Goal: Information Seeking & Learning: Learn about a topic

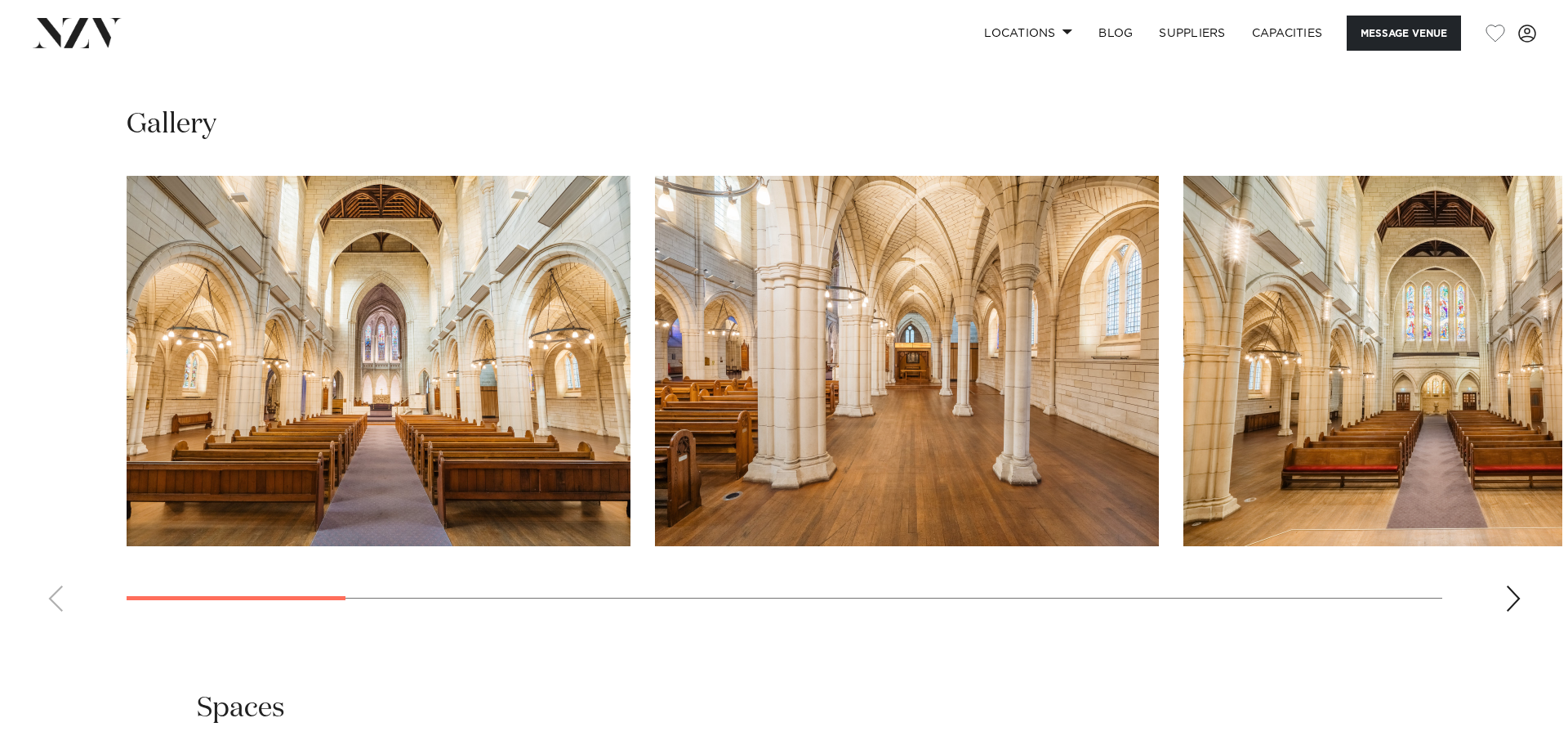
scroll to position [1471, 0]
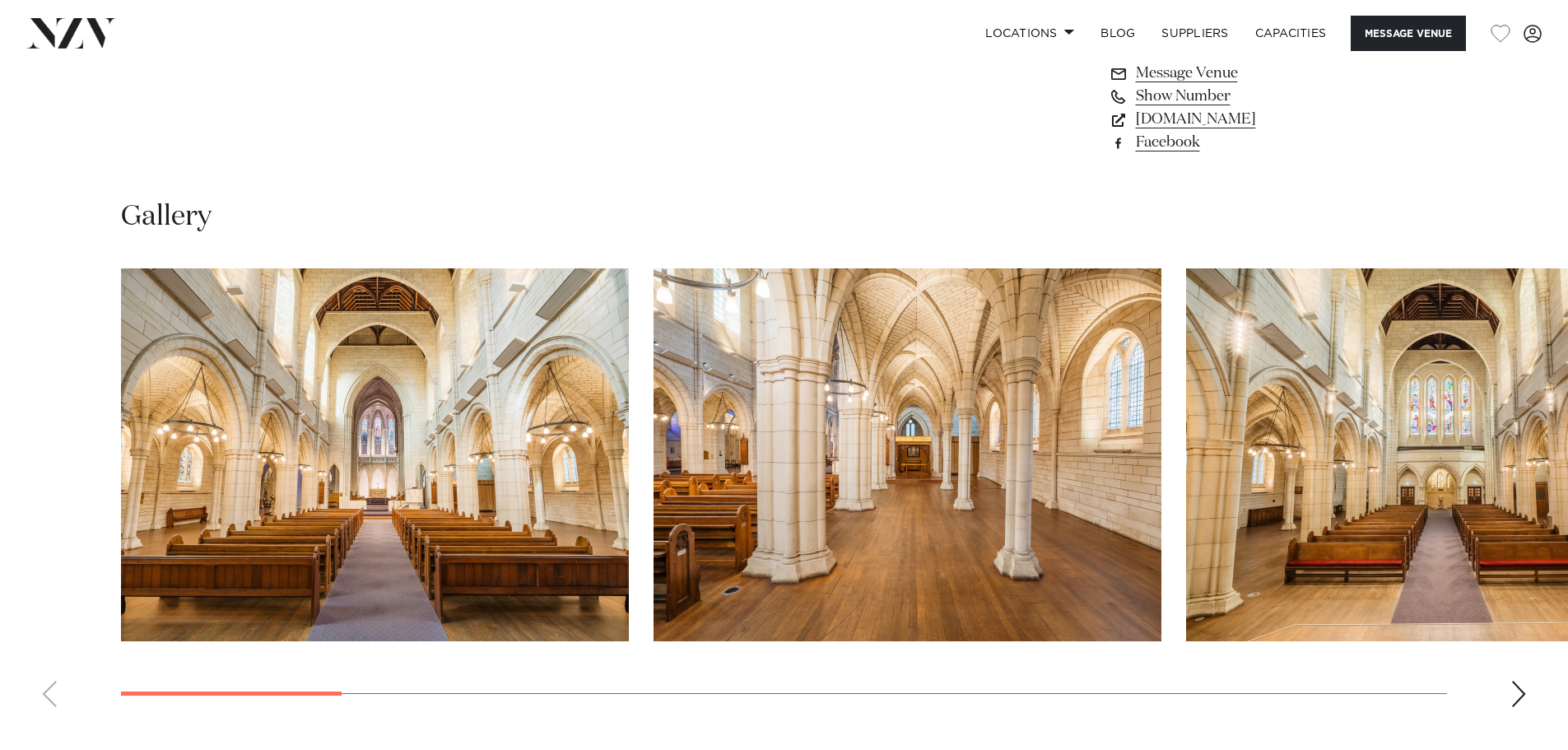
click at [1517, 681] on div "Next slide" at bounding box center [1519, 694] width 17 height 26
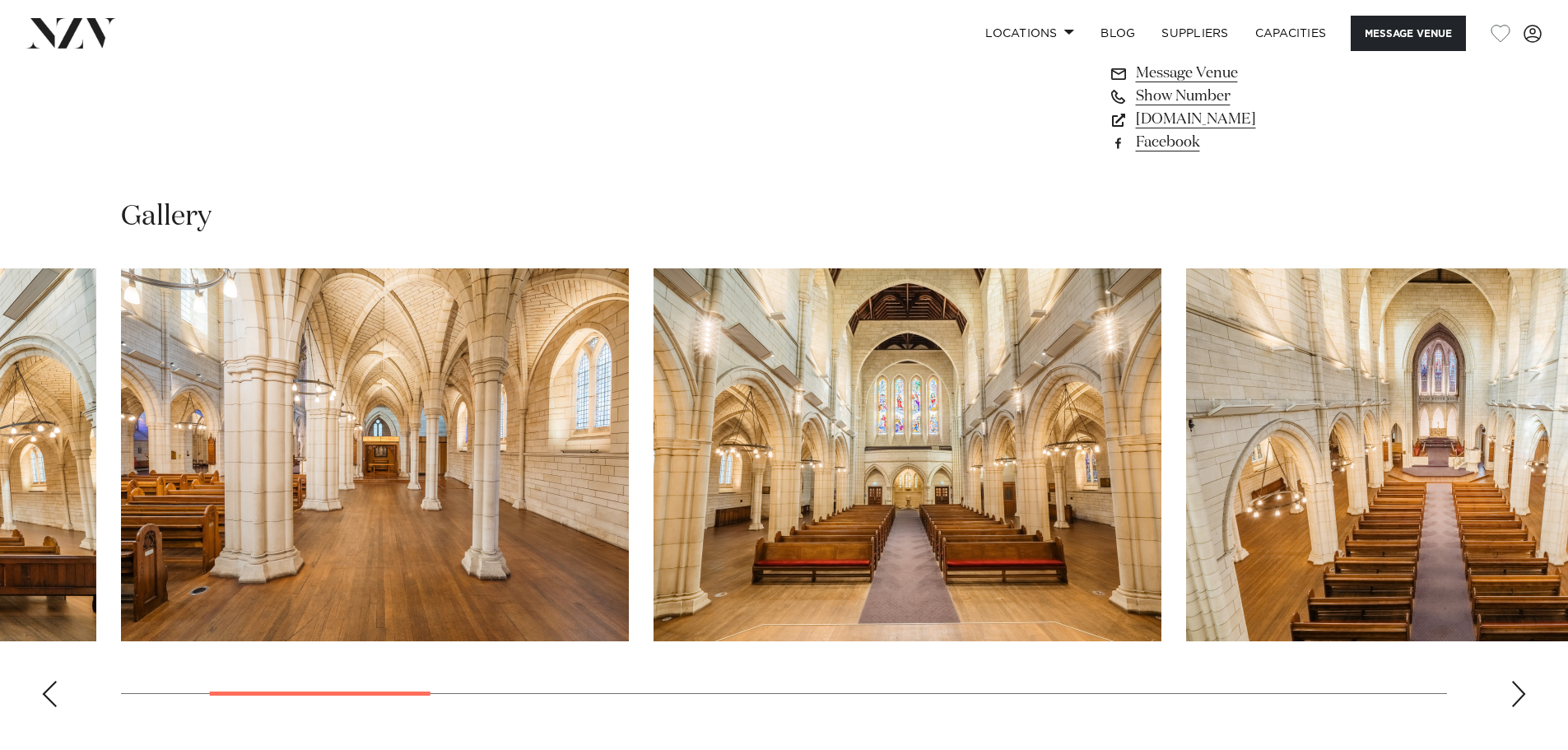
click at [1518, 681] on div "Next slide" at bounding box center [1519, 694] width 17 height 26
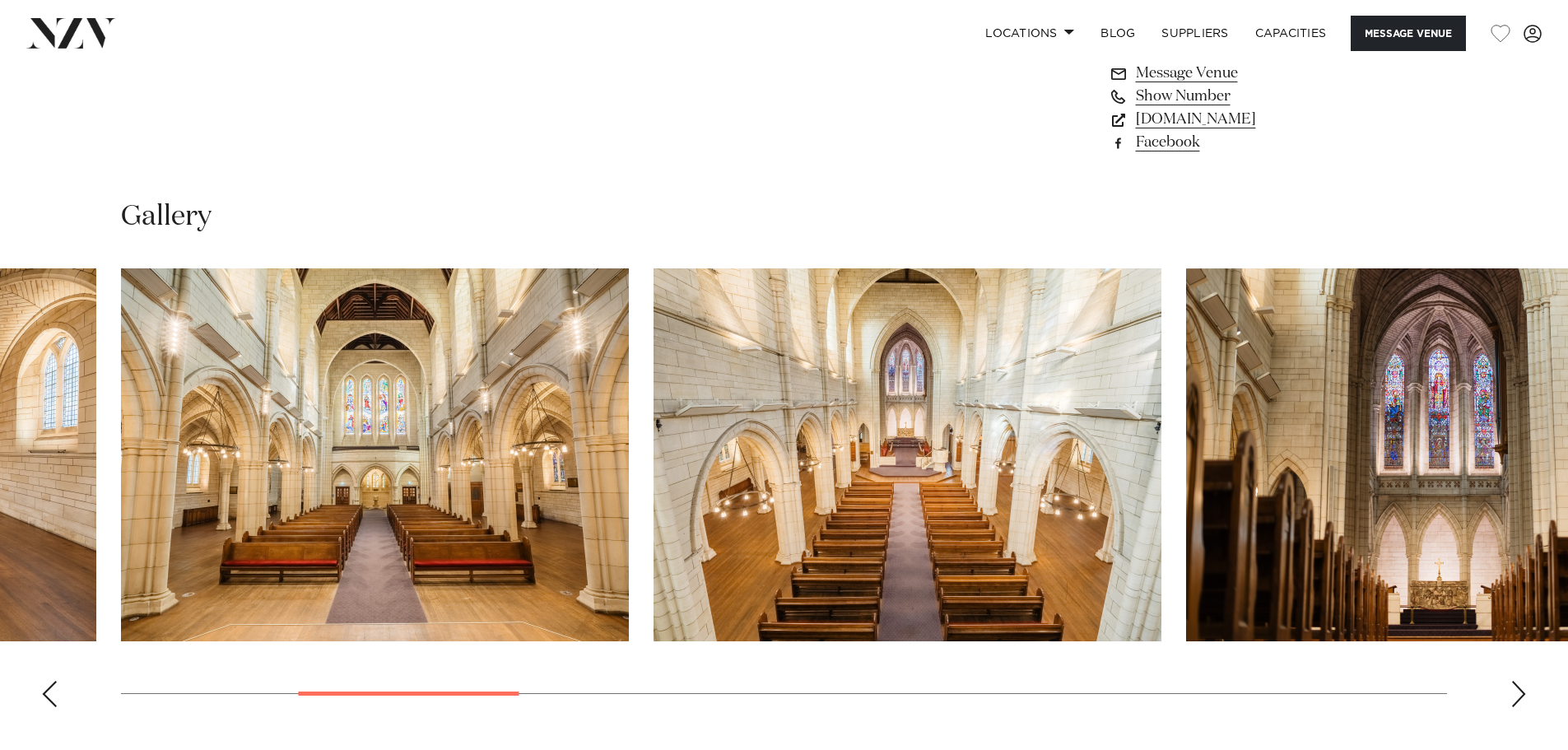
click at [1530, 676] on swiper-container at bounding box center [784, 494] width 1568 height 452
click at [1522, 681] on div "Next slide" at bounding box center [1519, 694] width 17 height 26
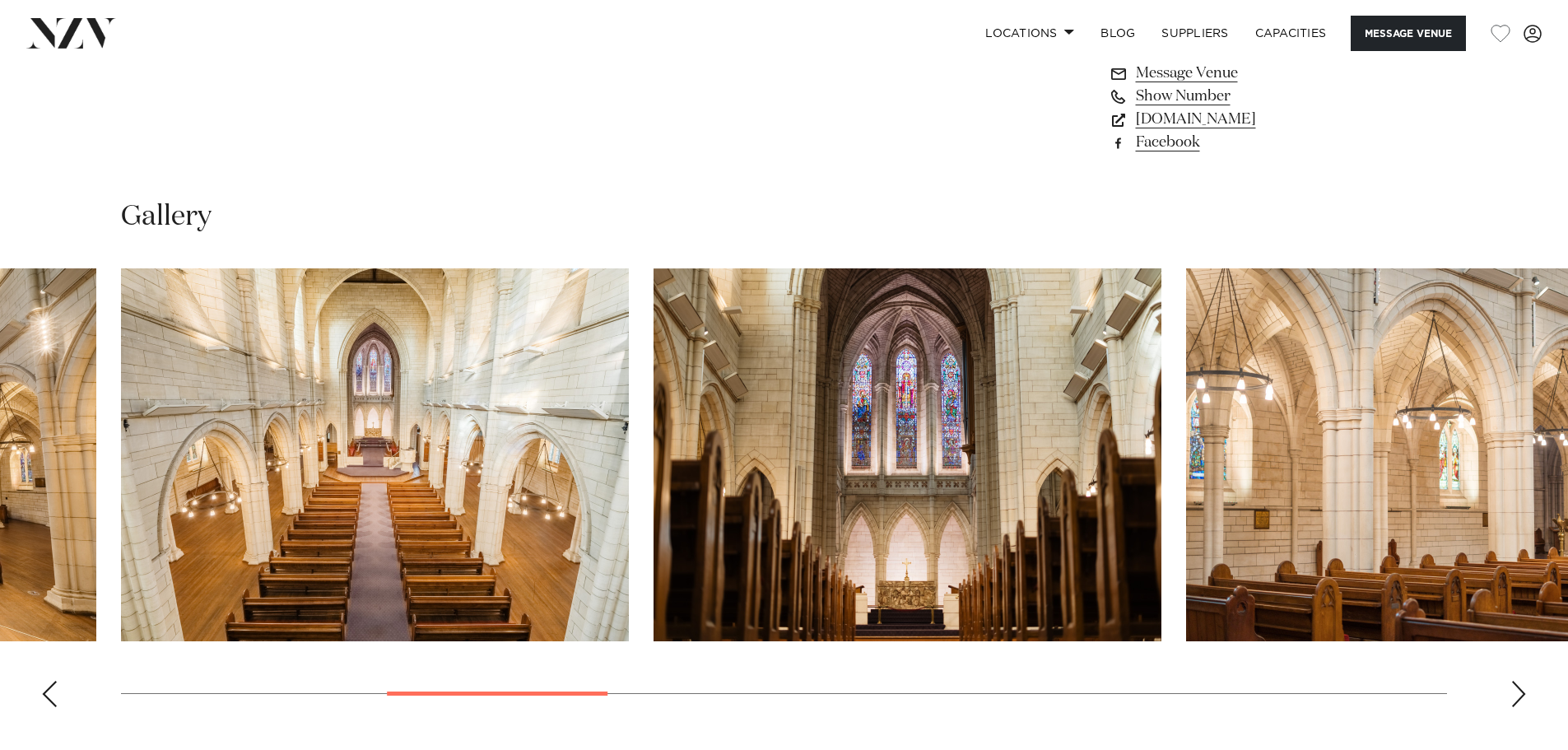
click at [909, 565] on img "5 / 15" at bounding box center [907, 454] width 508 height 373
